Goal: Complete application form

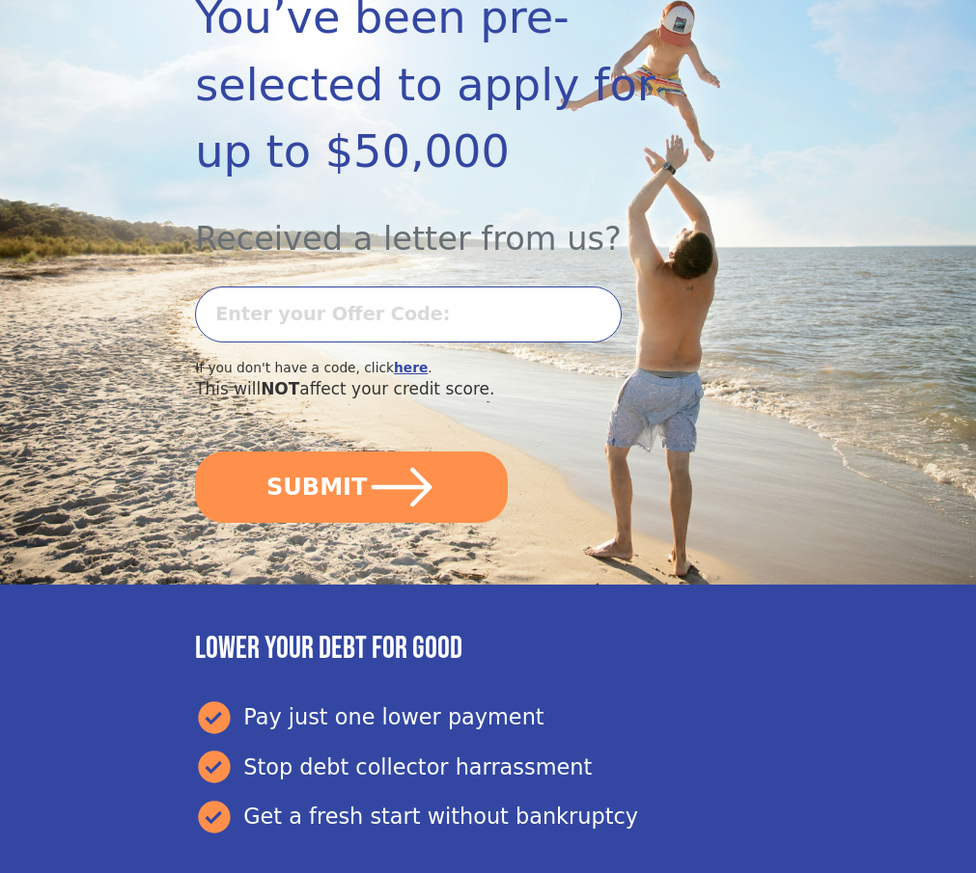
scroll to position [369, 0]
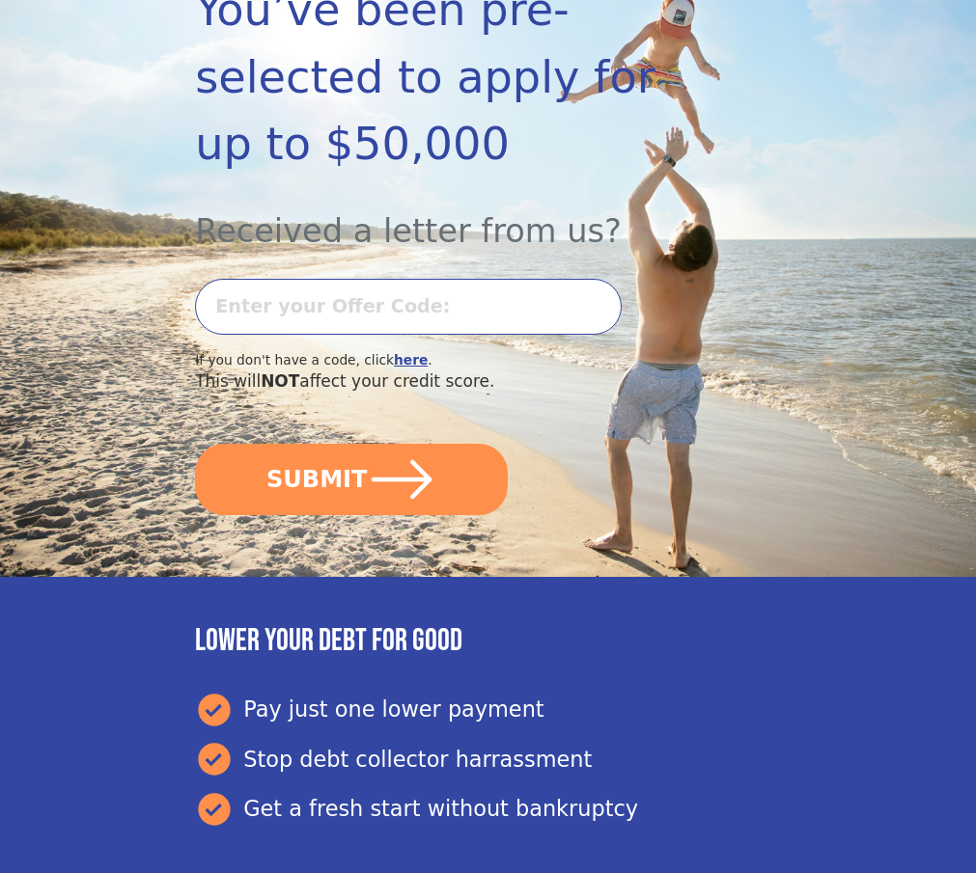
click at [328, 335] on input "text" at bounding box center [408, 307] width 427 height 56
type input "T0728L-47238"
click at [195, 444] on button "SUBMIT" at bounding box center [351, 479] width 313 height 71
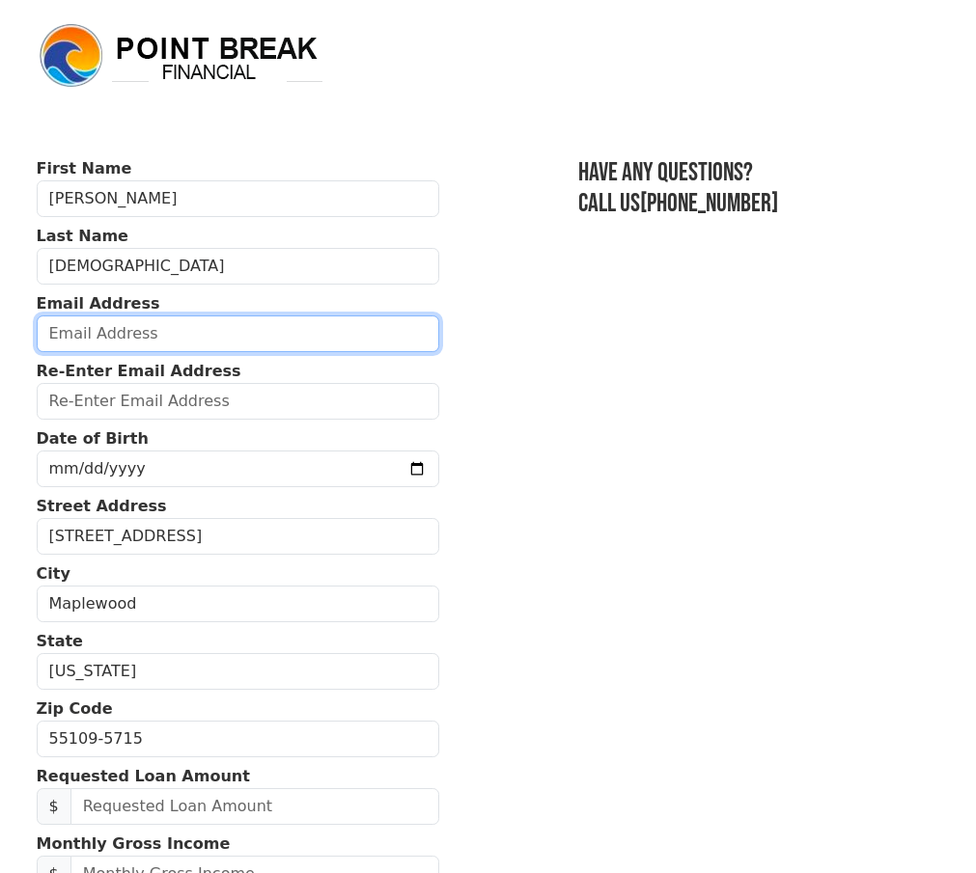
click at [290, 333] on input "email" at bounding box center [238, 334] width 402 height 37
type input "rllcviasonja@outlook.com"
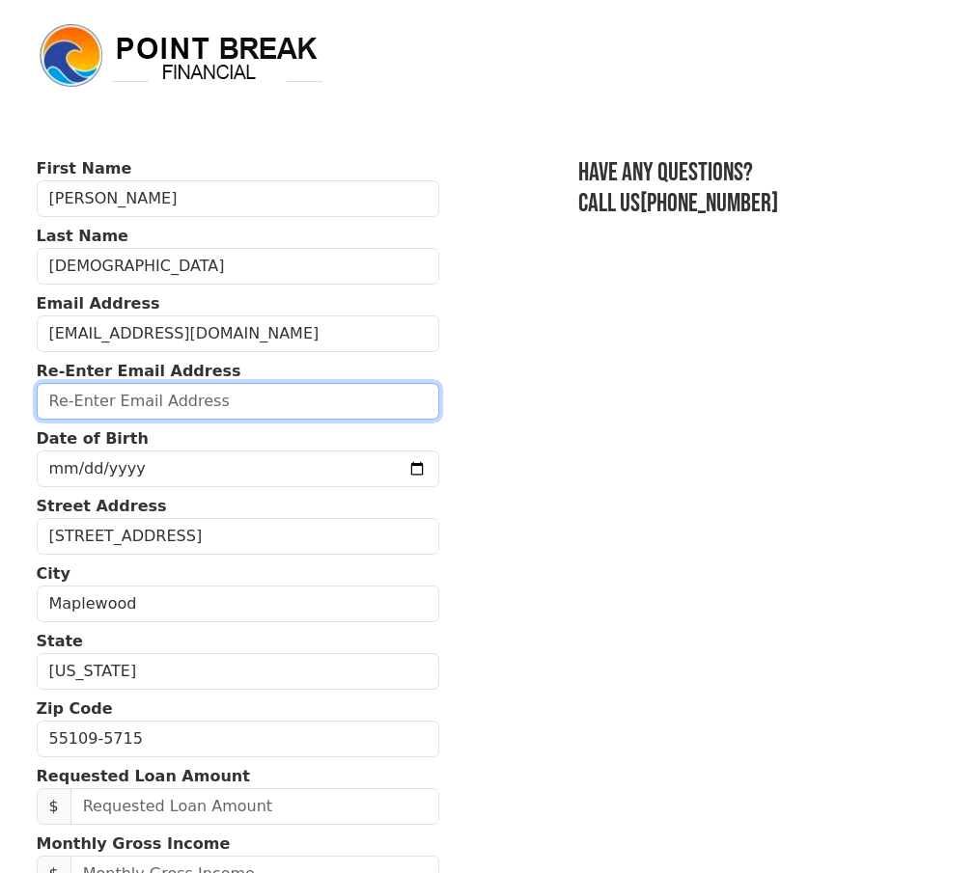
click at [227, 416] on input "email" at bounding box center [238, 401] width 402 height 37
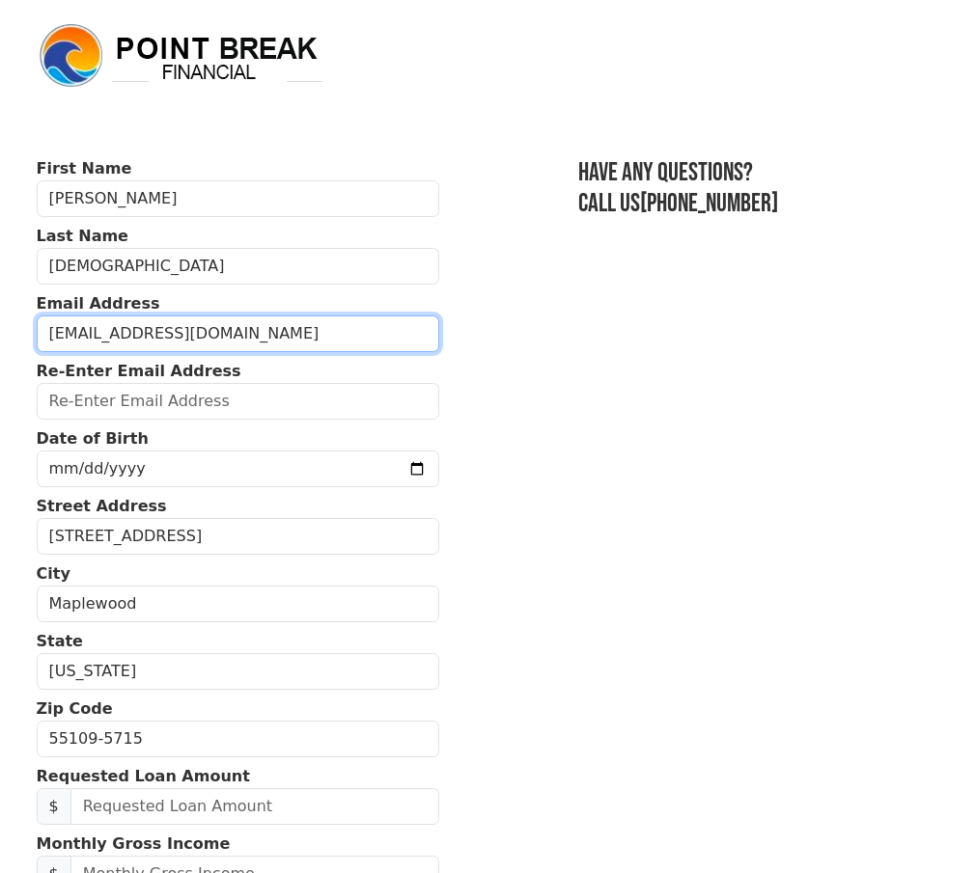
click at [195, 345] on input "rllcviasonja@outlook.com" at bounding box center [238, 334] width 402 height 37
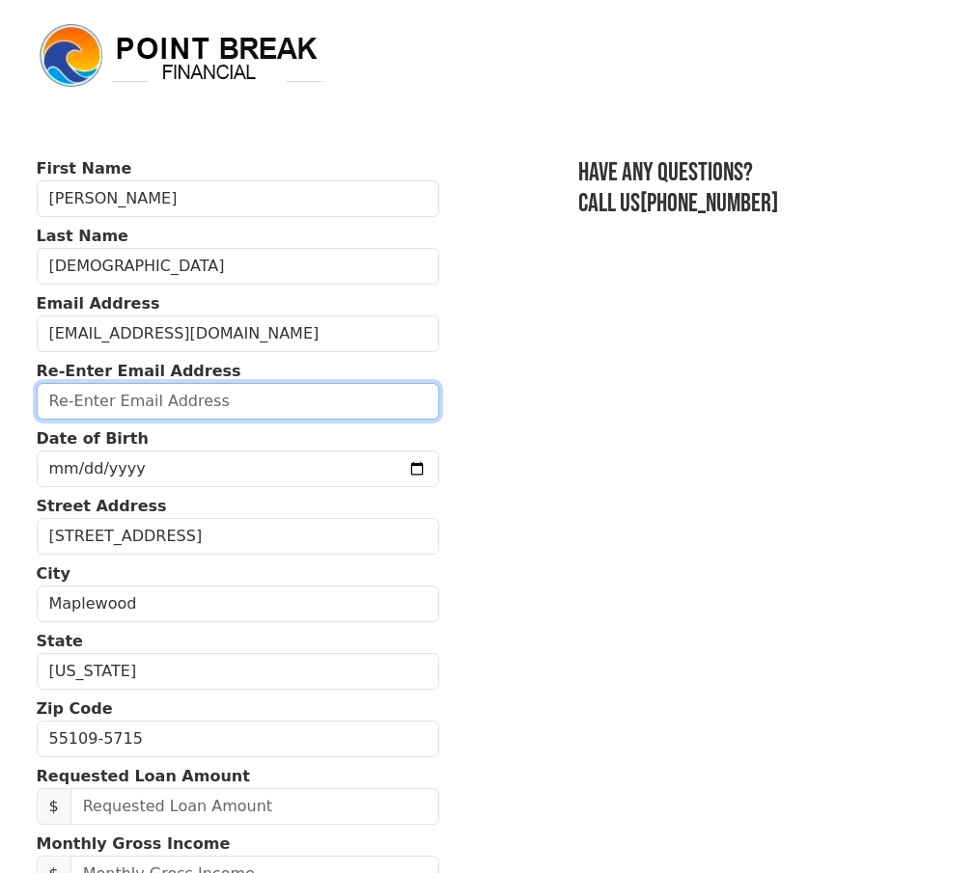
click at [217, 420] on input "email" at bounding box center [238, 401] width 402 height 37
paste input "rllcviasonja@outlook.com"
type input "rllcviasonja@outlook.com"
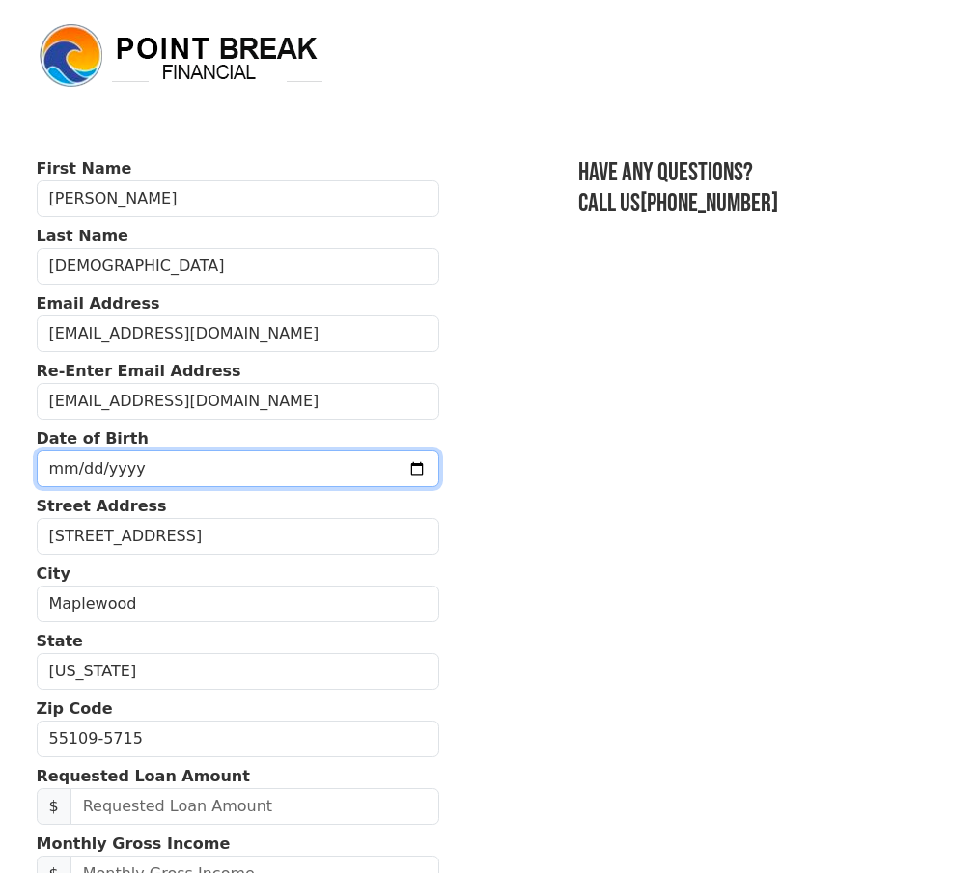
click at [149, 485] on input "date" at bounding box center [238, 469] width 402 height 37
type input "1987-08-02"
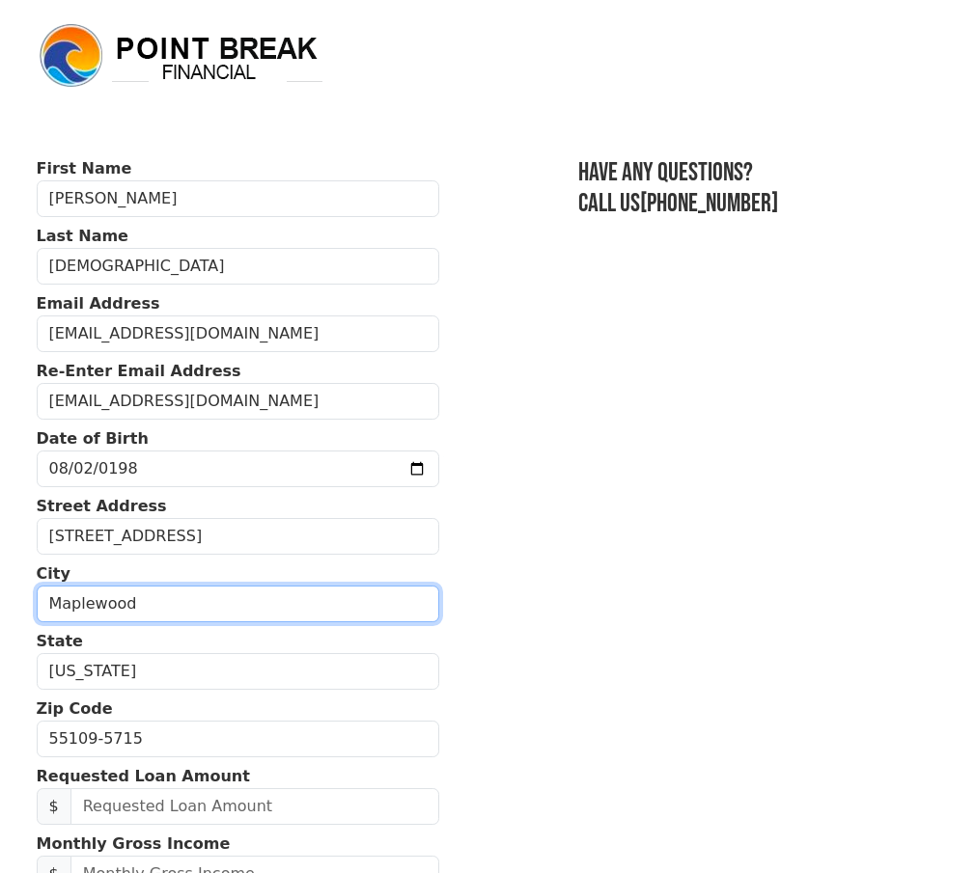
click at [216, 622] on input "Maplewood" at bounding box center [238, 604] width 402 height 37
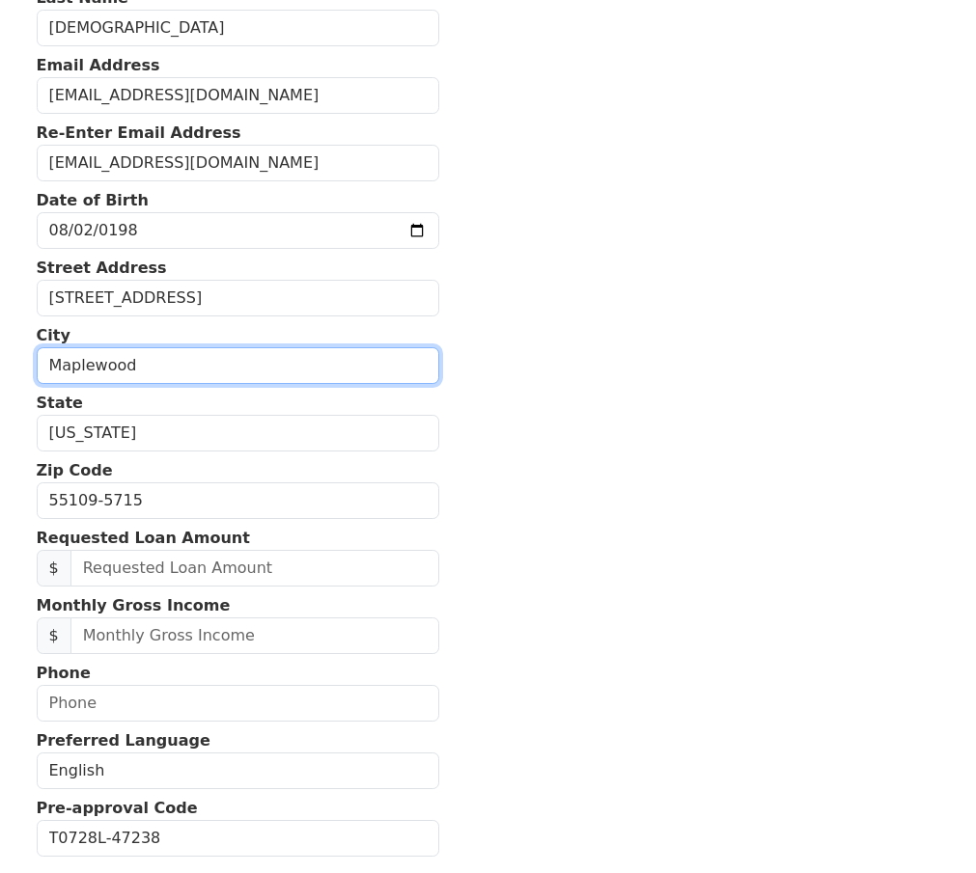
scroll to position [290, 0]
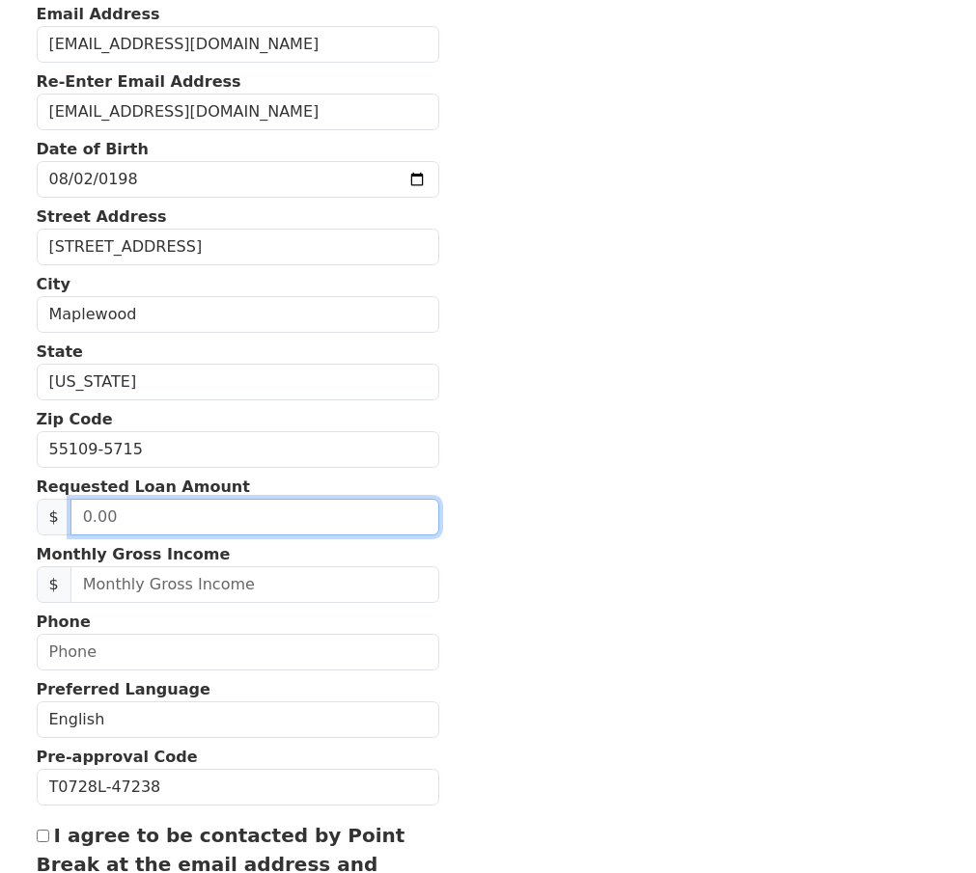
click at [203, 536] on input "text" at bounding box center [254, 517] width 369 height 37
click at [207, 536] on input "text" at bounding box center [254, 517] width 369 height 37
type input "35,000.00"
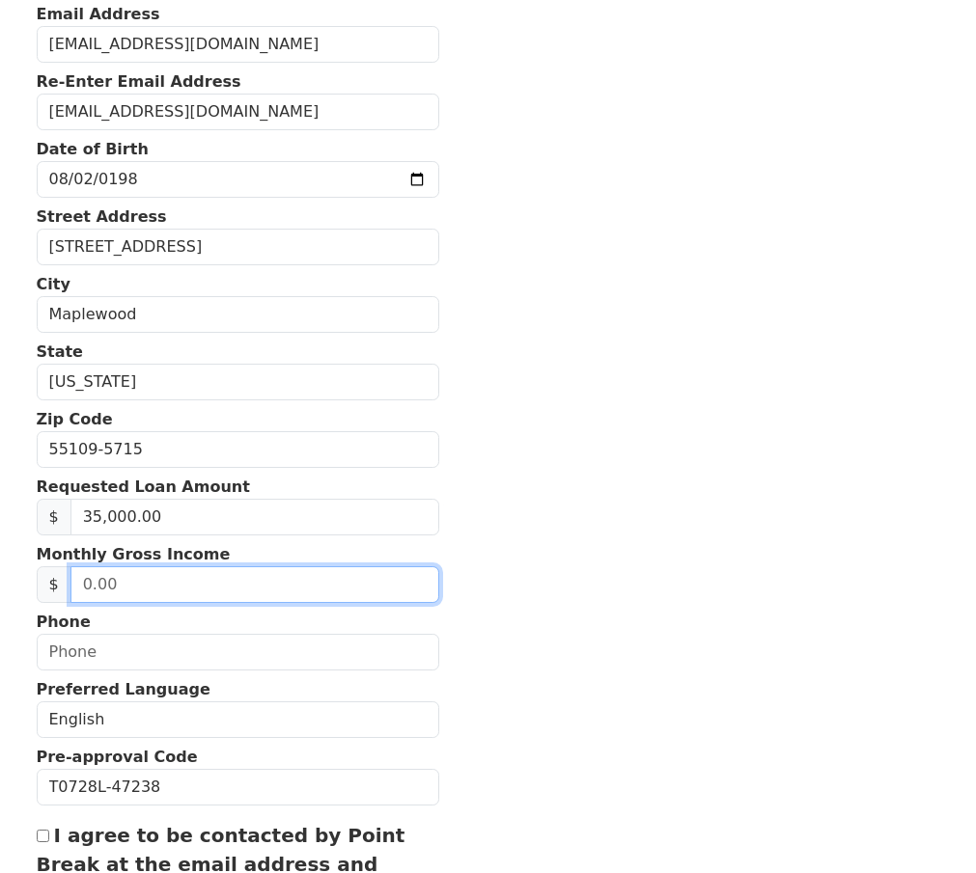
click at [186, 603] on input "text" at bounding box center [254, 585] width 369 height 37
type input "5,800.00"
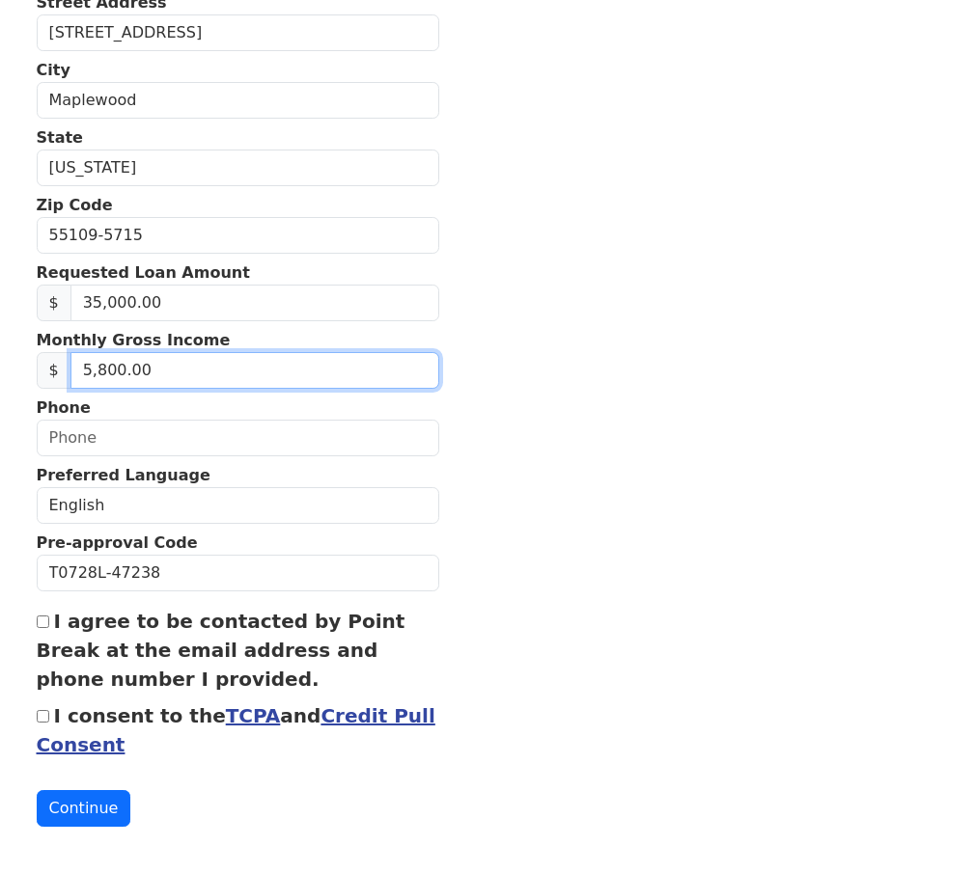
scroll to position [553, 0]
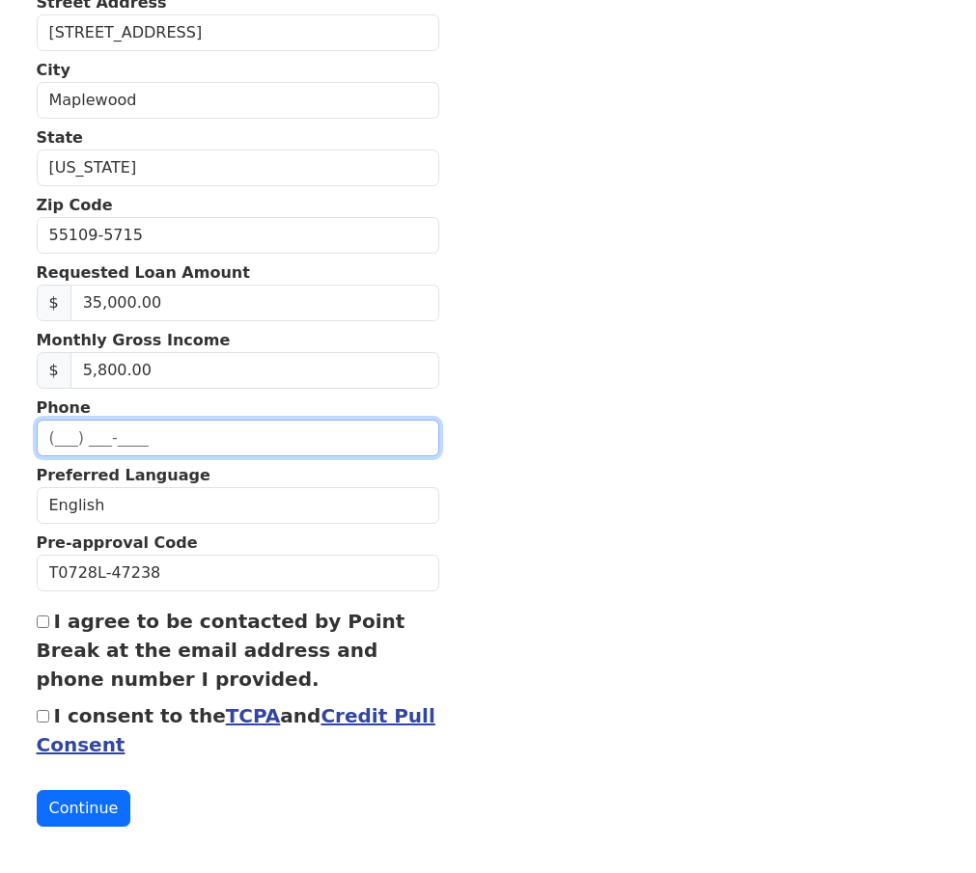
click at [196, 420] on input "text" at bounding box center [238, 438] width 402 height 37
type input "(612) 276-2524"
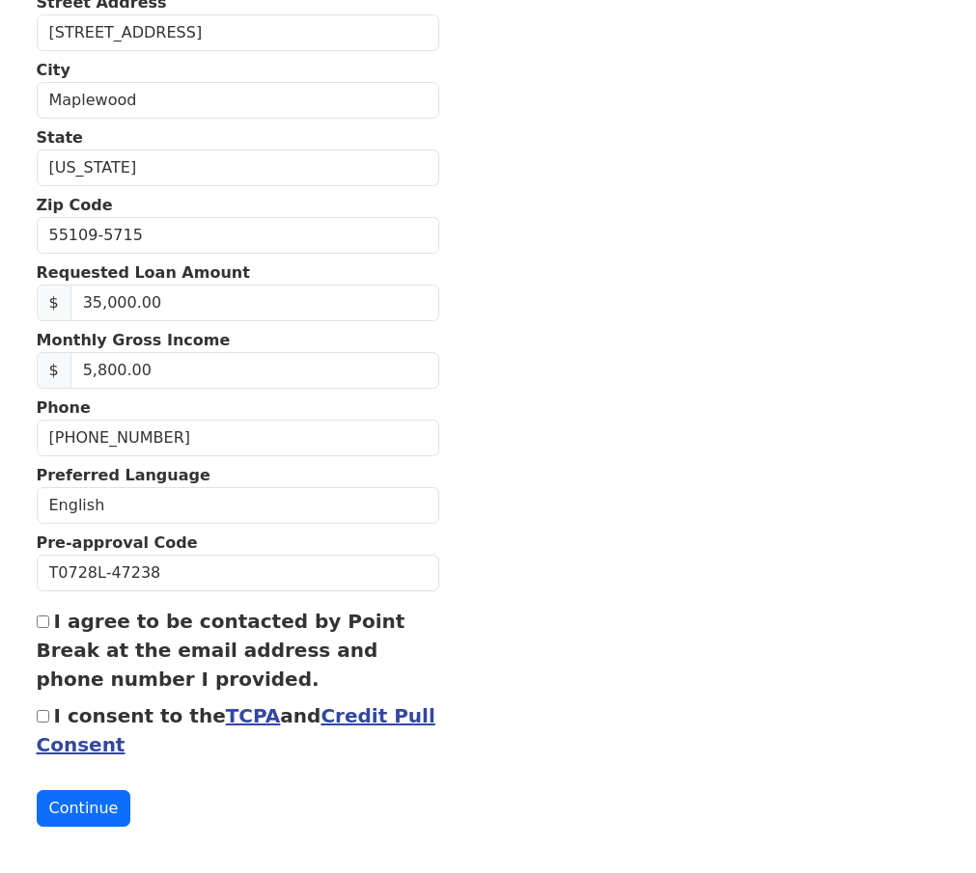
click at [493, 570] on section "First Name Shonit Last Name Jain Email Address rllcviasonja@outlook.com Re-Ente…" at bounding box center [488, 241] width 903 height 1174
click at [44, 618] on input "I agree to be contacted by Point Break at the email address and phone number I …" at bounding box center [43, 622] width 13 height 13
checkbox input "true"
click at [45, 710] on input "I consent to the TCPA and Credit Pull Consent" at bounding box center [43, 716] width 13 height 13
checkbox input "true"
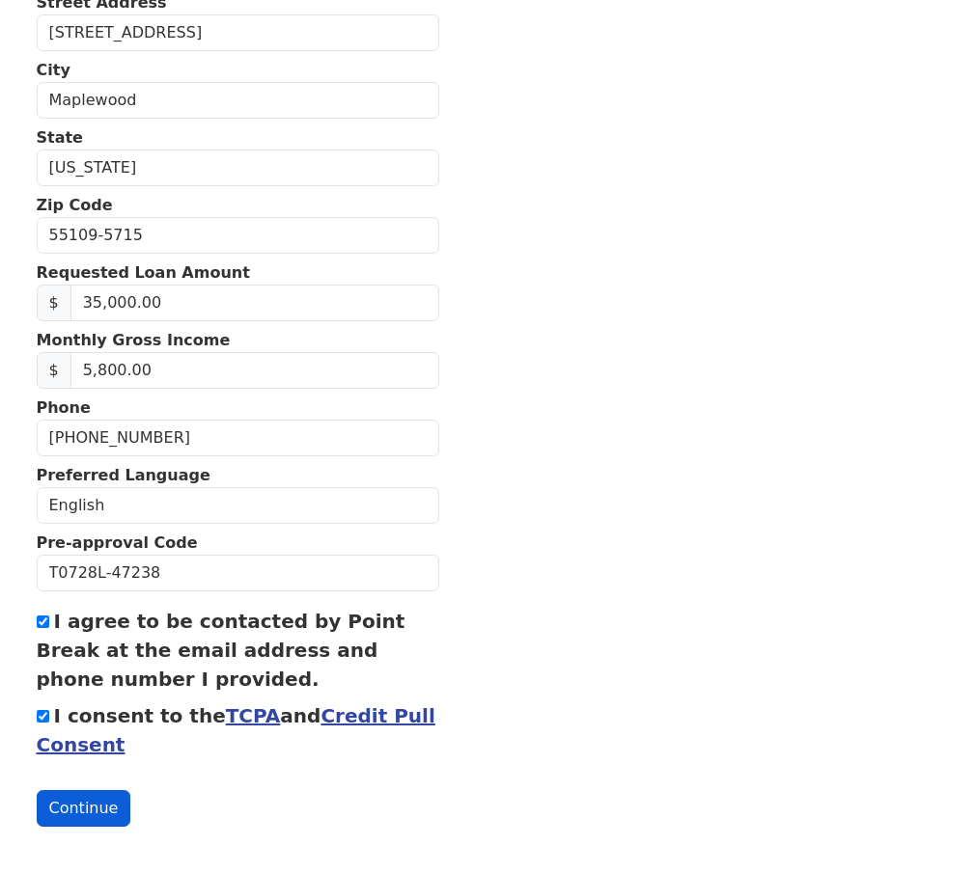
click at [88, 799] on button "Continue" at bounding box center [84, 808] width 95 height 37
